Goal: Transaction & Acquisition: Purchase product/service

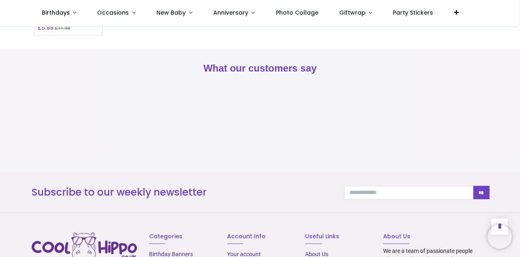
scroll to position [815, 0]
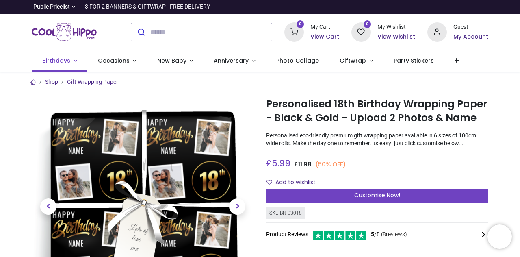
click at [68, 64] on span "Birthdays" at bounding box center [56, 60] width 28 height 8
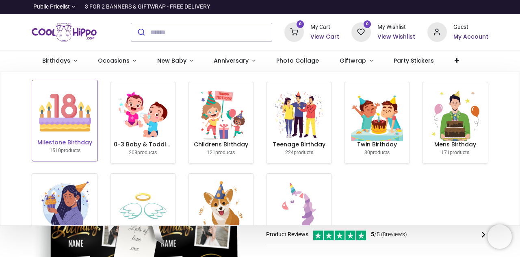
click at [71, 104] on img at bounding box center [65, 112] width 52 height 52
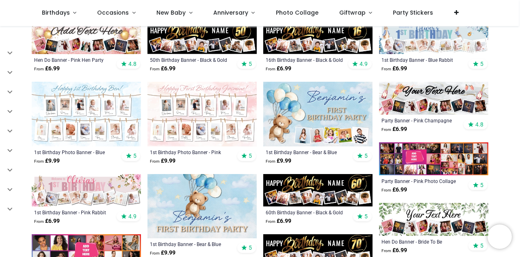
scroll to position [294, 0]
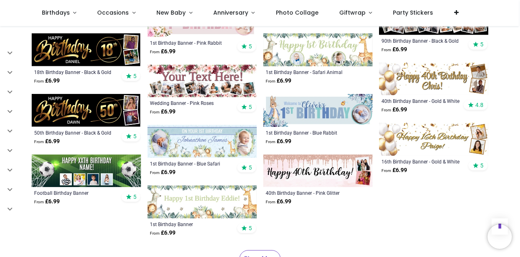
scroll to position [837, 0]
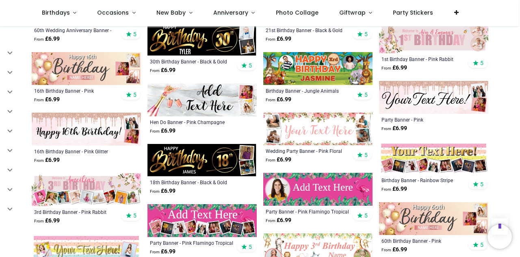
scroll to position [1206, 0]
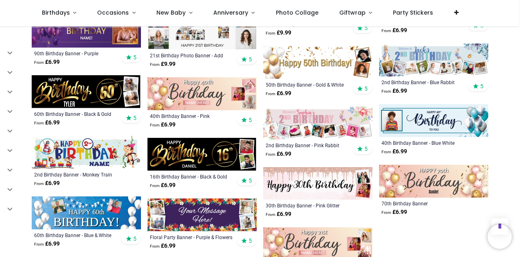
scroll to position [1703, 0]
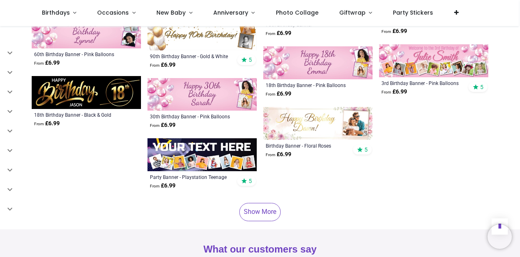
scroll to position [2249, 0]
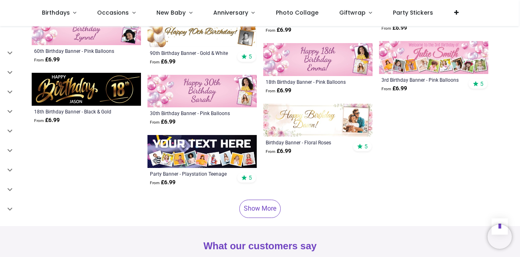
click at [264, 212] on link "Show More" at bounding box center [259, 208] width 41 height 18
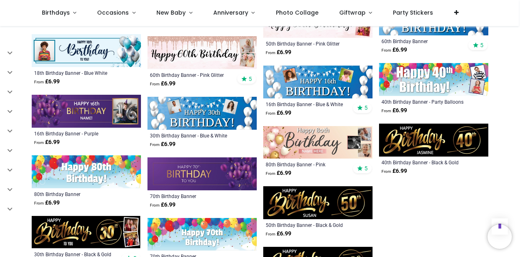
scroll to position [2530, 0]
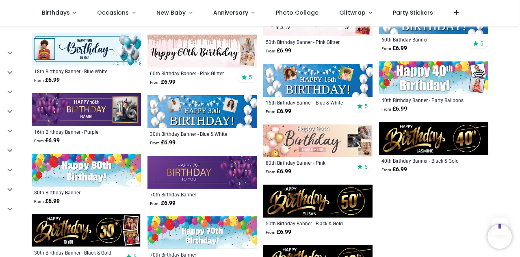
click at [65, 58] on img at bounding box center [86, 48] width 109 height 33
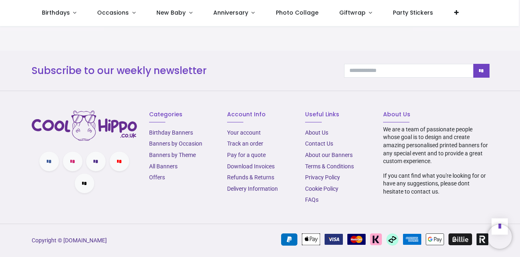
scroll to position [931, 0]
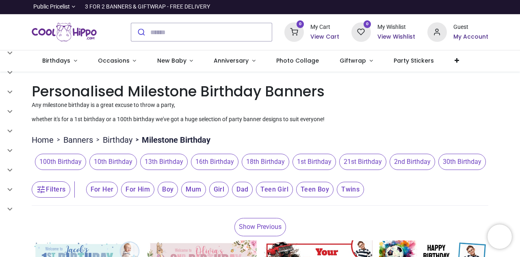
click at [118, 188] on span "Boy" at bounding box center [102, 188] width 32 height 15
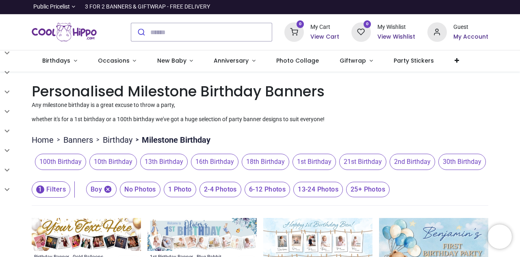
click at [263, 158] on span "18th Birthday" at bounding box center [266, 161] width 48 height 16
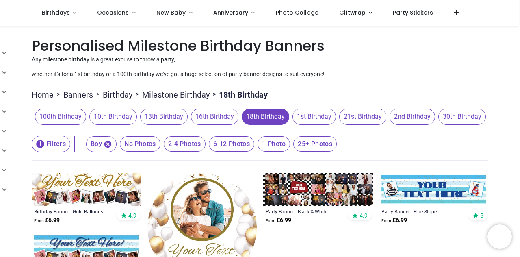
scroll to position [100, 0]
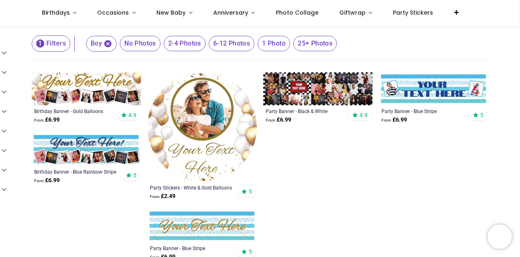
click at [303, 95] on img at bounding box center [317, 88] width 109 height 33
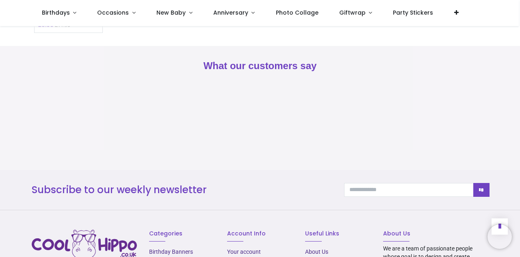
scroll to position [748, 0]
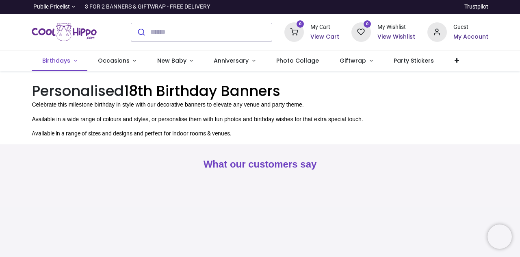
click at [58, 58] on span "Birthdays" at bounding box center [56, 60] width 28 height 8
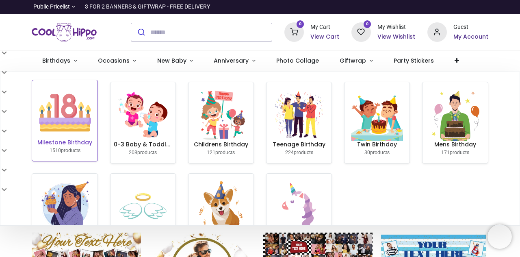
scroll to position [42, 0]
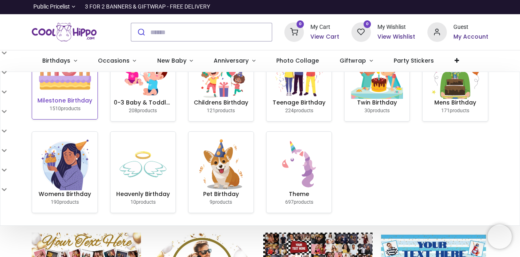
click at [50, 106] on span "1510" at bounding box center [55, 109] width 11 height 6
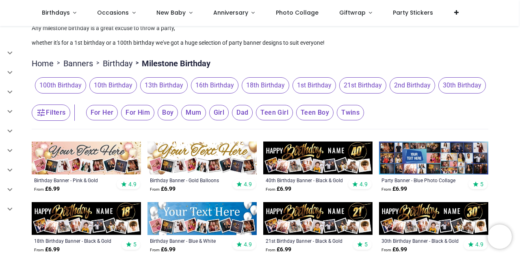
scroll to position [32, 0]
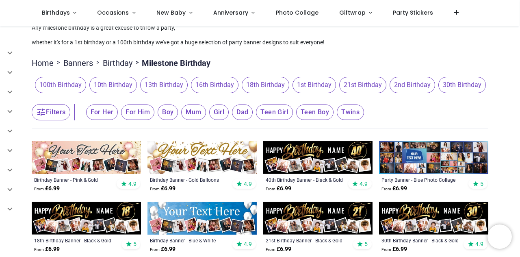
click at [258, 84] on span "18th Birthday" at bounding box center [266, 85] width 48 height 16
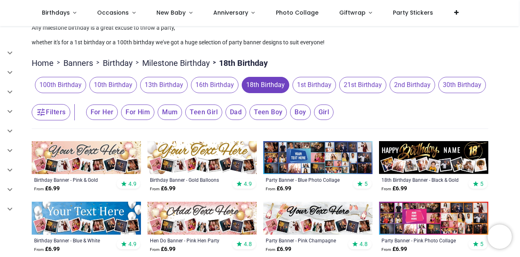
click at [118, 112] on span "For Him" at bounding box center [102, 111] width 32 height 15
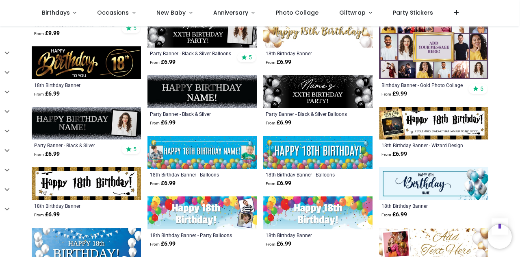
scroll to position [376, 0]
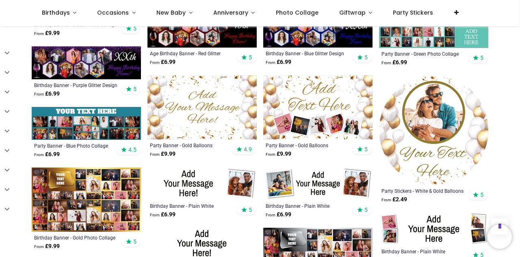
scroll to position [852, 0]
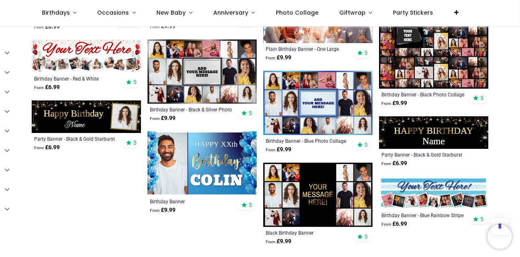
scroll to position [1133, 0]
